Goal: Navigation & Orientation: Understand site structure

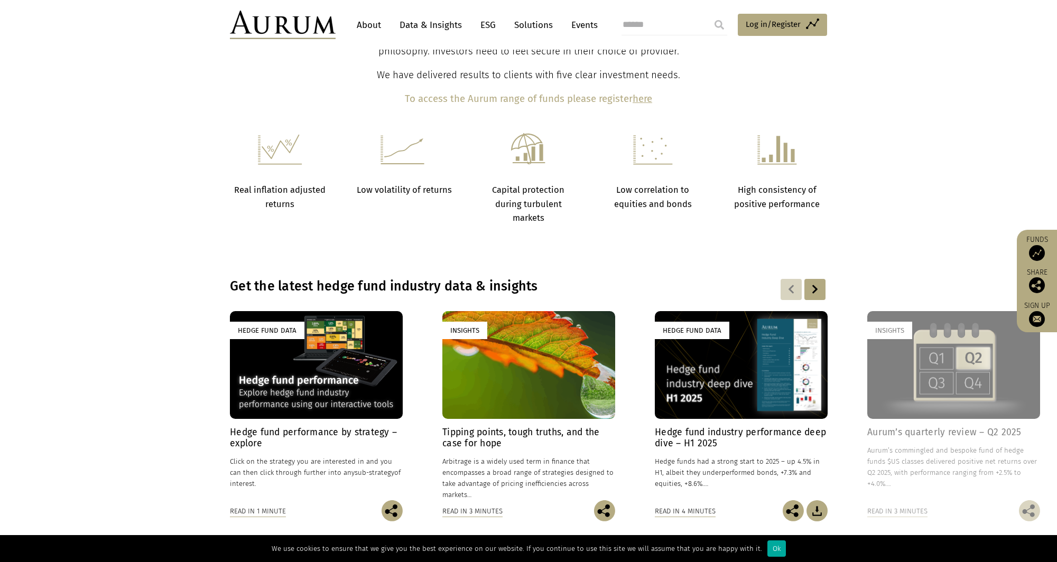
scroll to position [531, 0]
click at [483, 22] on link "ESG" at bounding box center [488, 25] width 26 height 20
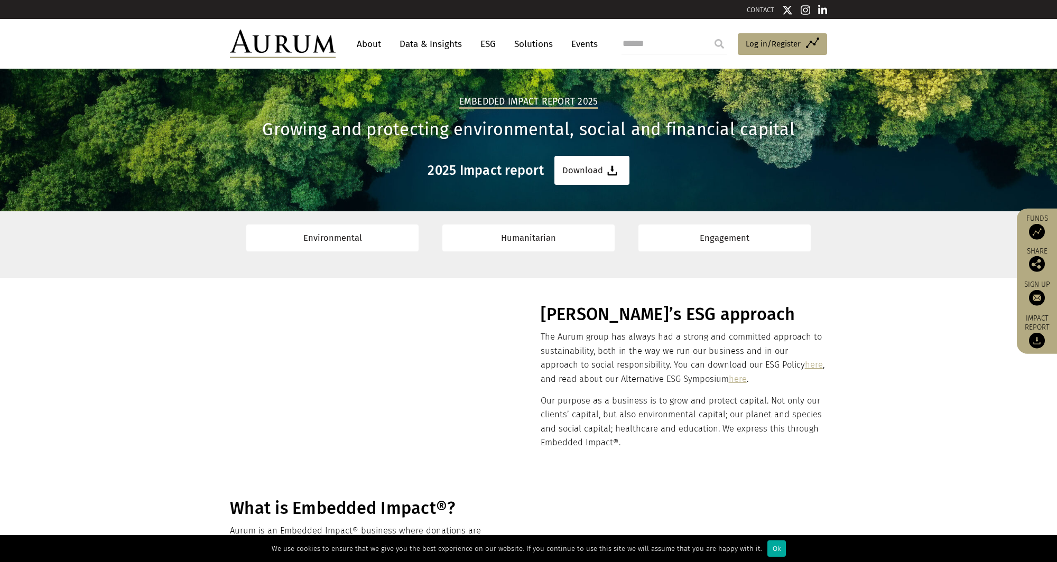
click at [370, 42] on link "About" at bounding box center [369, 44] width 35 height 20
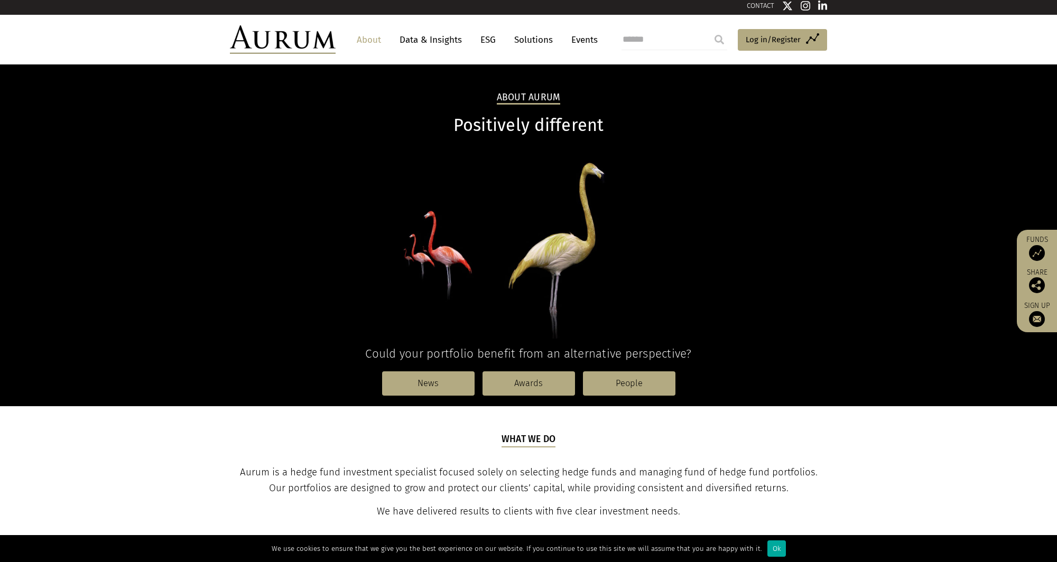
scroll to position [4, 0]
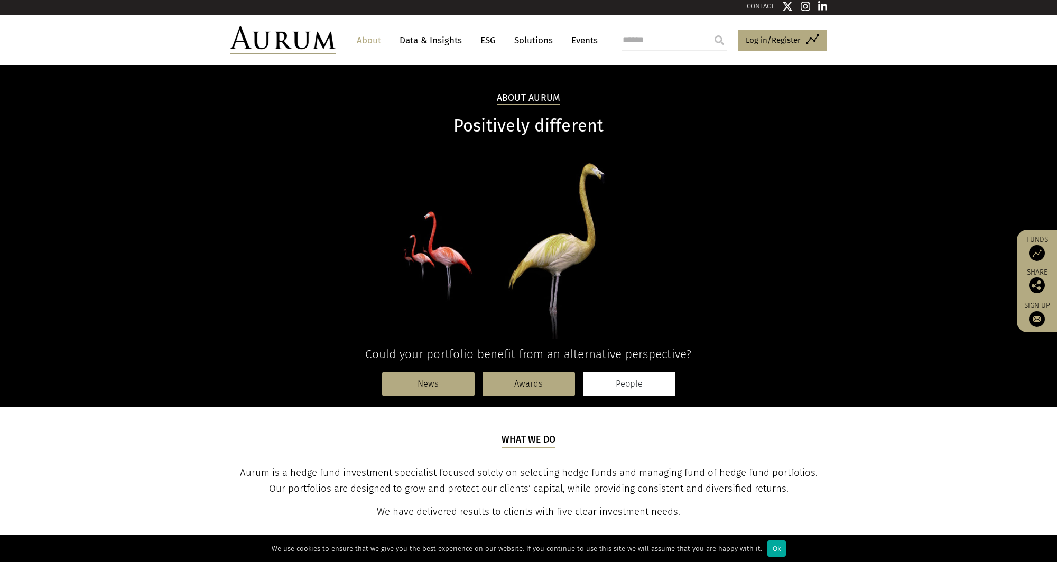
click at [640, 383] on link "People" at bounding box center [629, 384] width 93 height 24
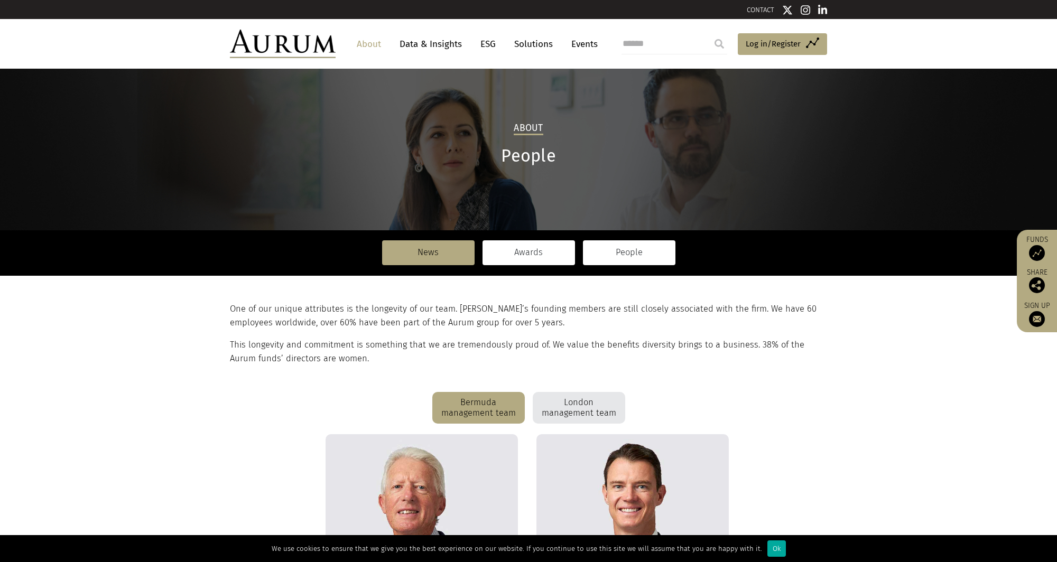
click at [528, 248] on link "Awards" at bounding box center [529, 253] width 93 height 24
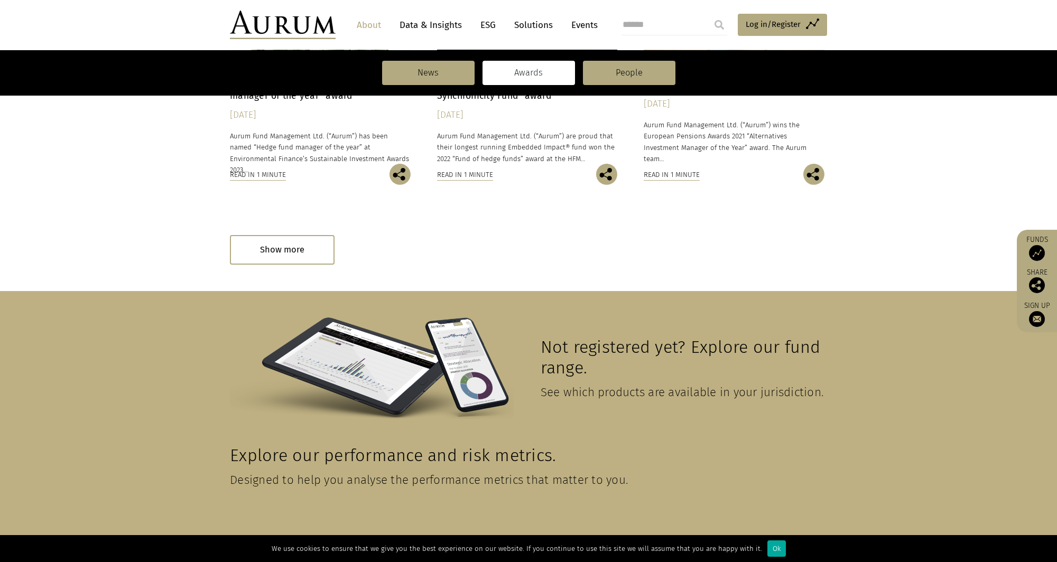
scroll to position [1415, 0]
